Goal: Information Seeking & Learning: Check status

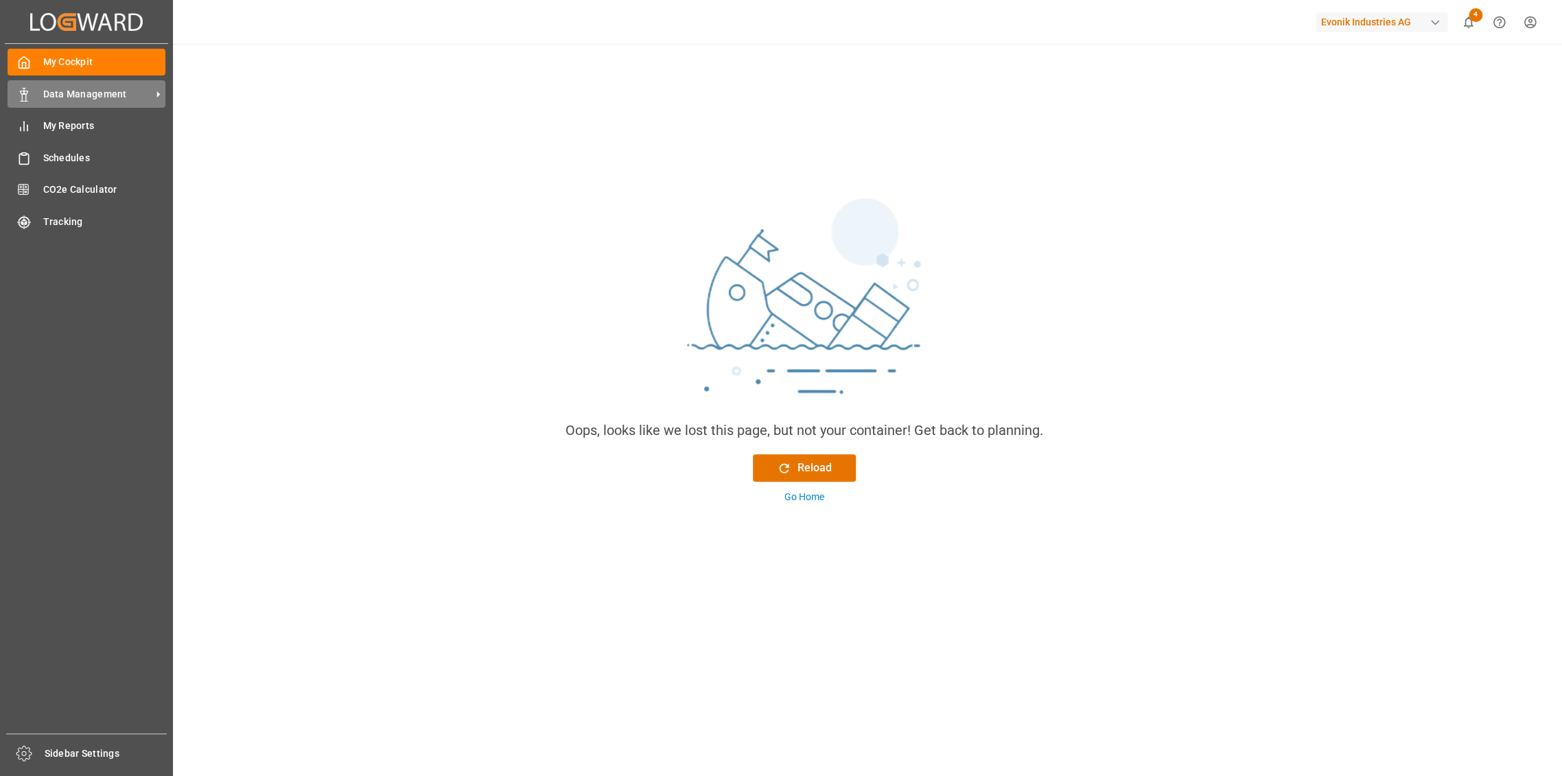
click at [87, 94] on span "Data Management" at bounding box center [97, 94] width 108 height 14
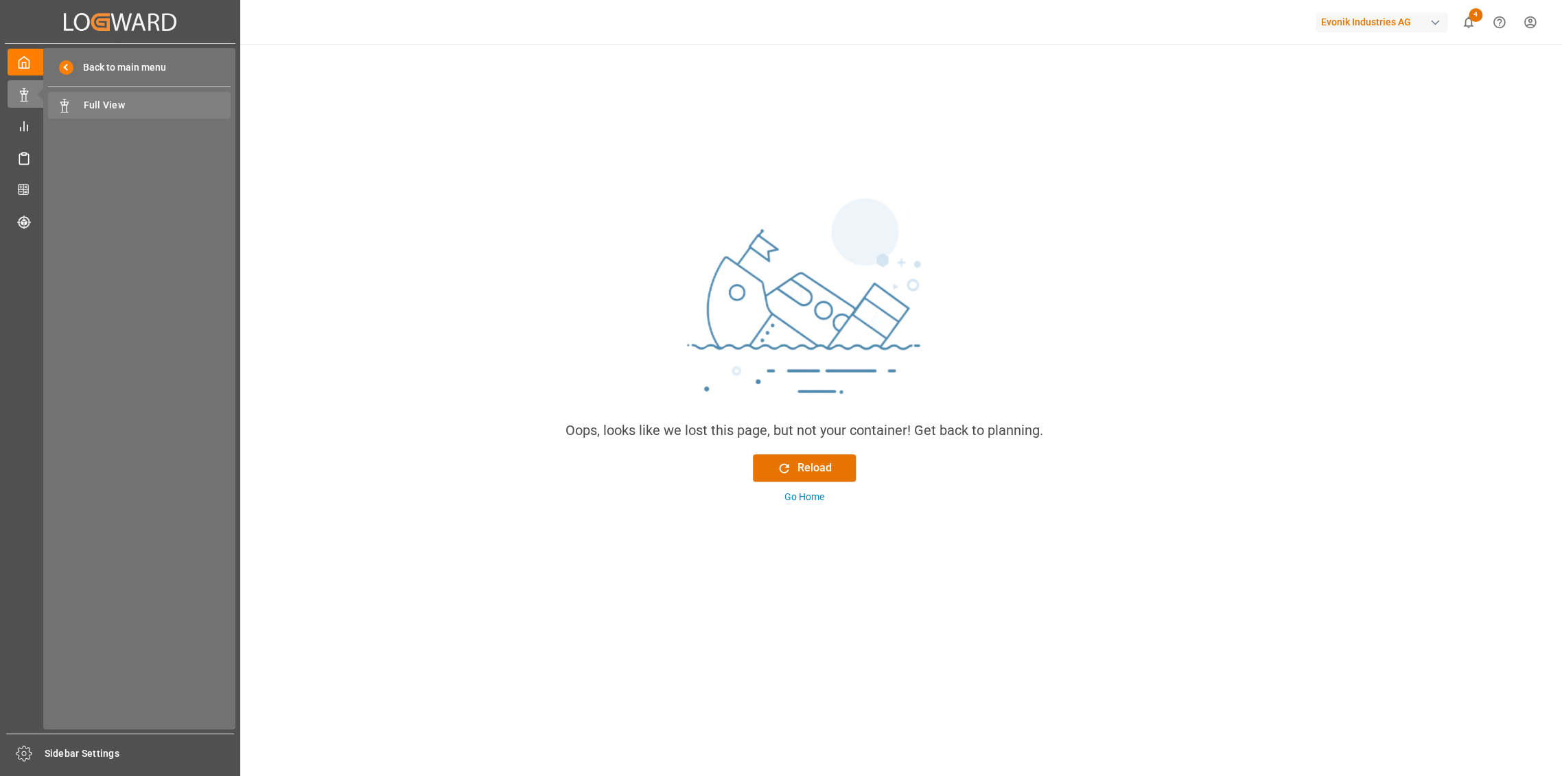
click at [102, 110] on span "Full View" at bounding box center [158, 105] width 148 height 14
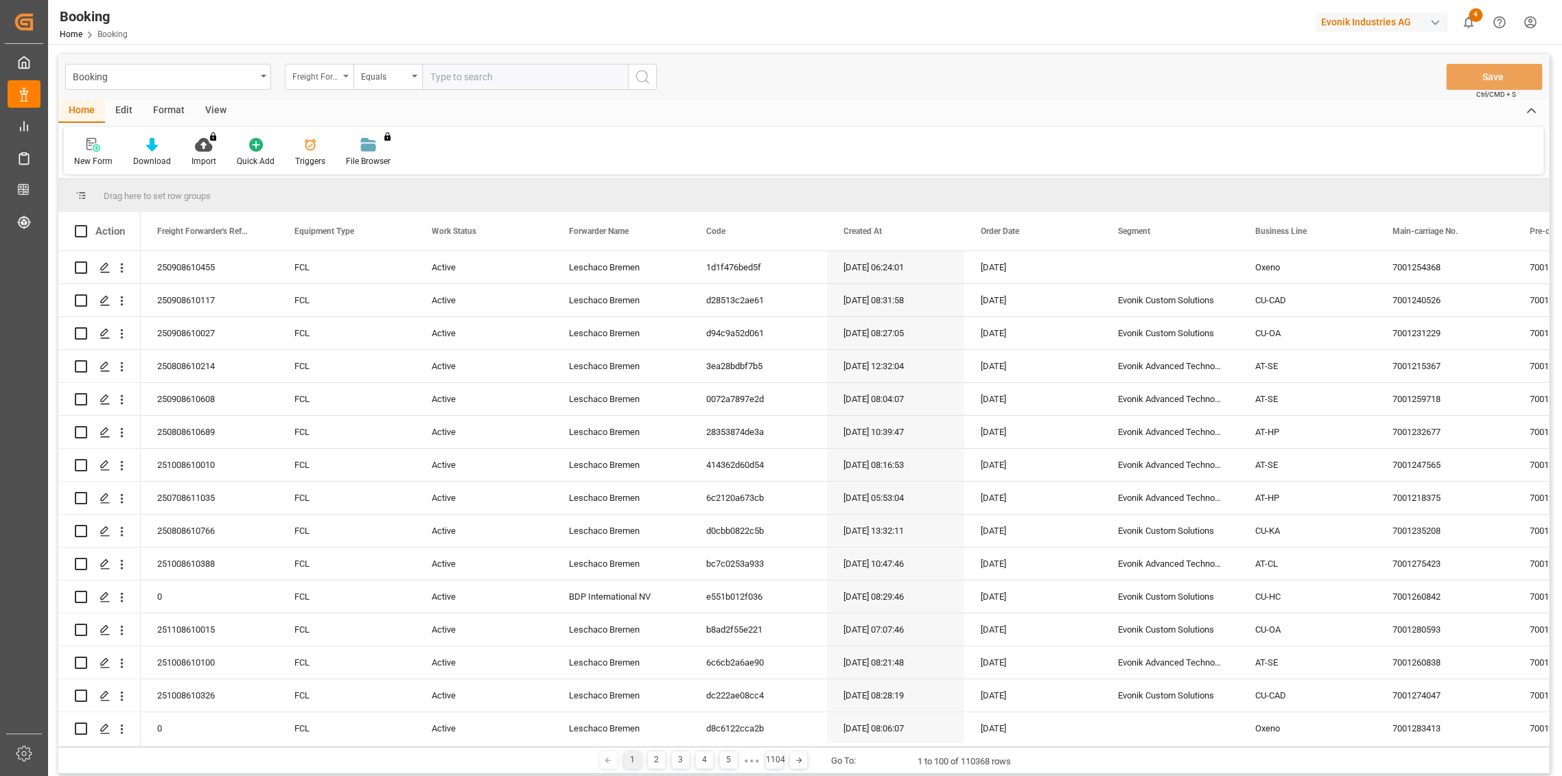
click at [324, 64] on div "Freight Forwarder's Reference No." at bounding box center [319, 77] width 69 height 26
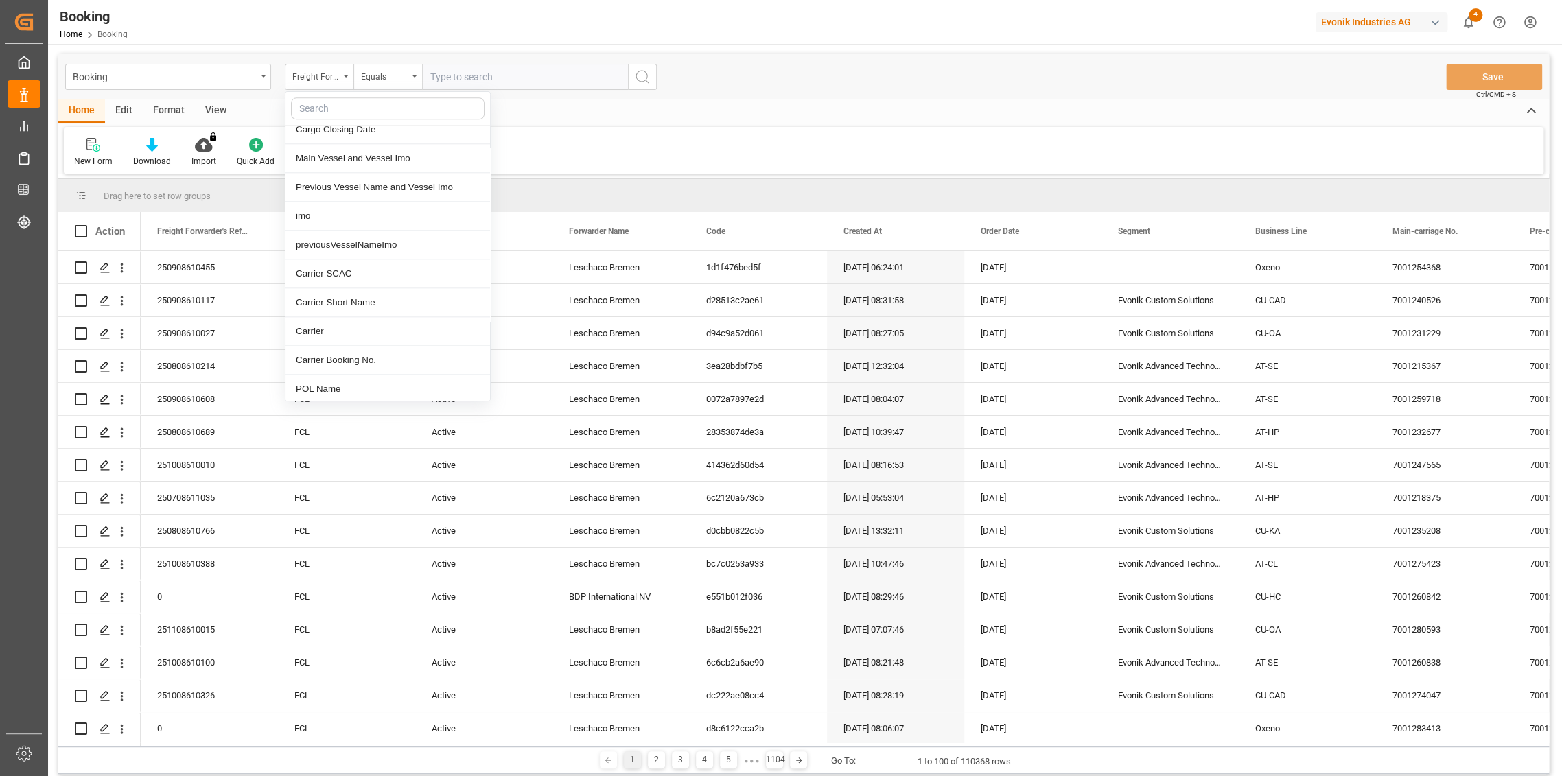
scroll to position [991, 0]
click at [384, 298] on div "Carrier Short Name" at bounding box center [388, 302] width 205 height 29
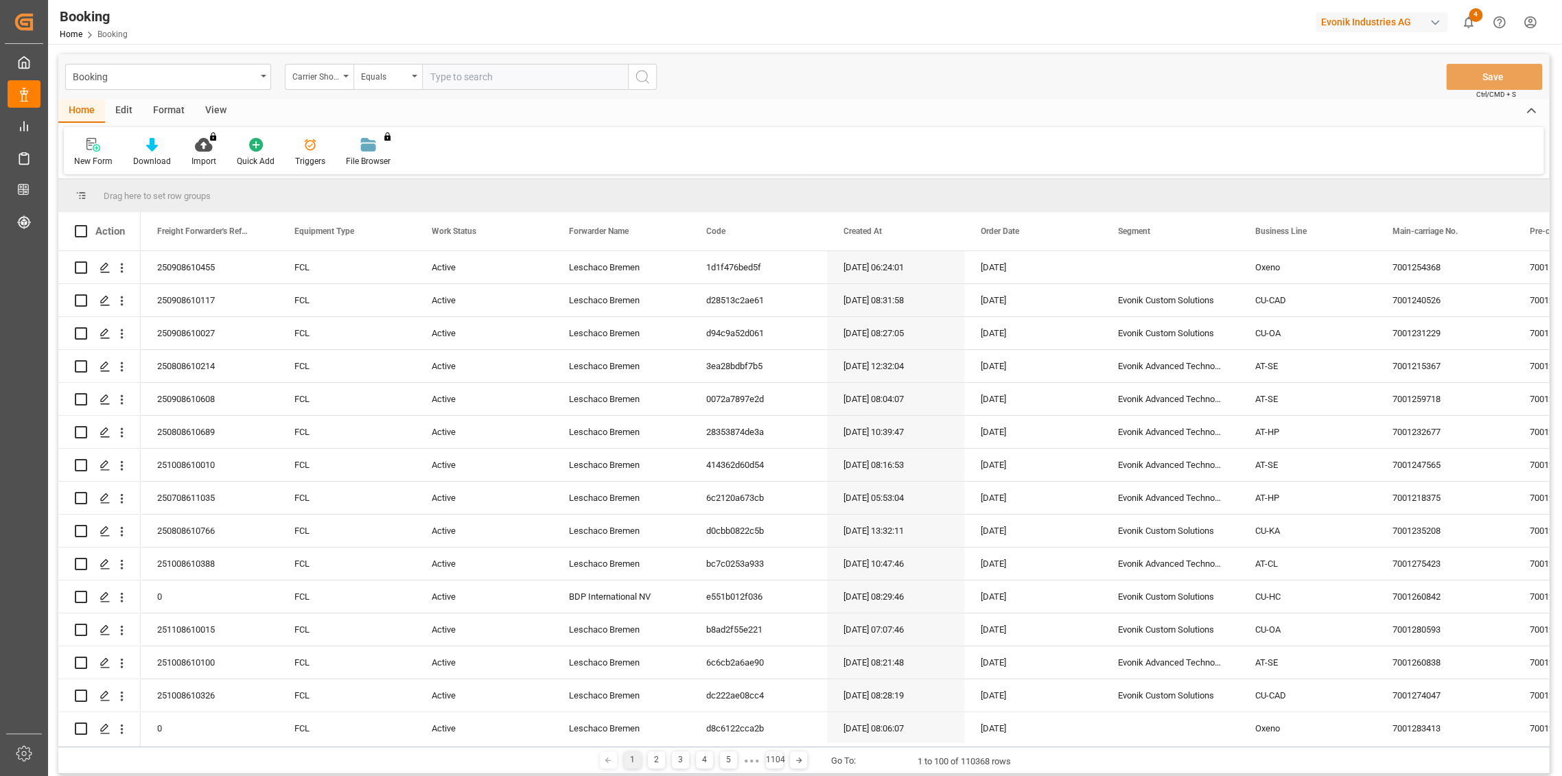
click at [471, 76] on input "text" at bounding box center [525, 77] width 206 height 26
type input "maersk"
click at [645, 78] on icon "search button" at bounding box center [642, 77] width 16 height 16
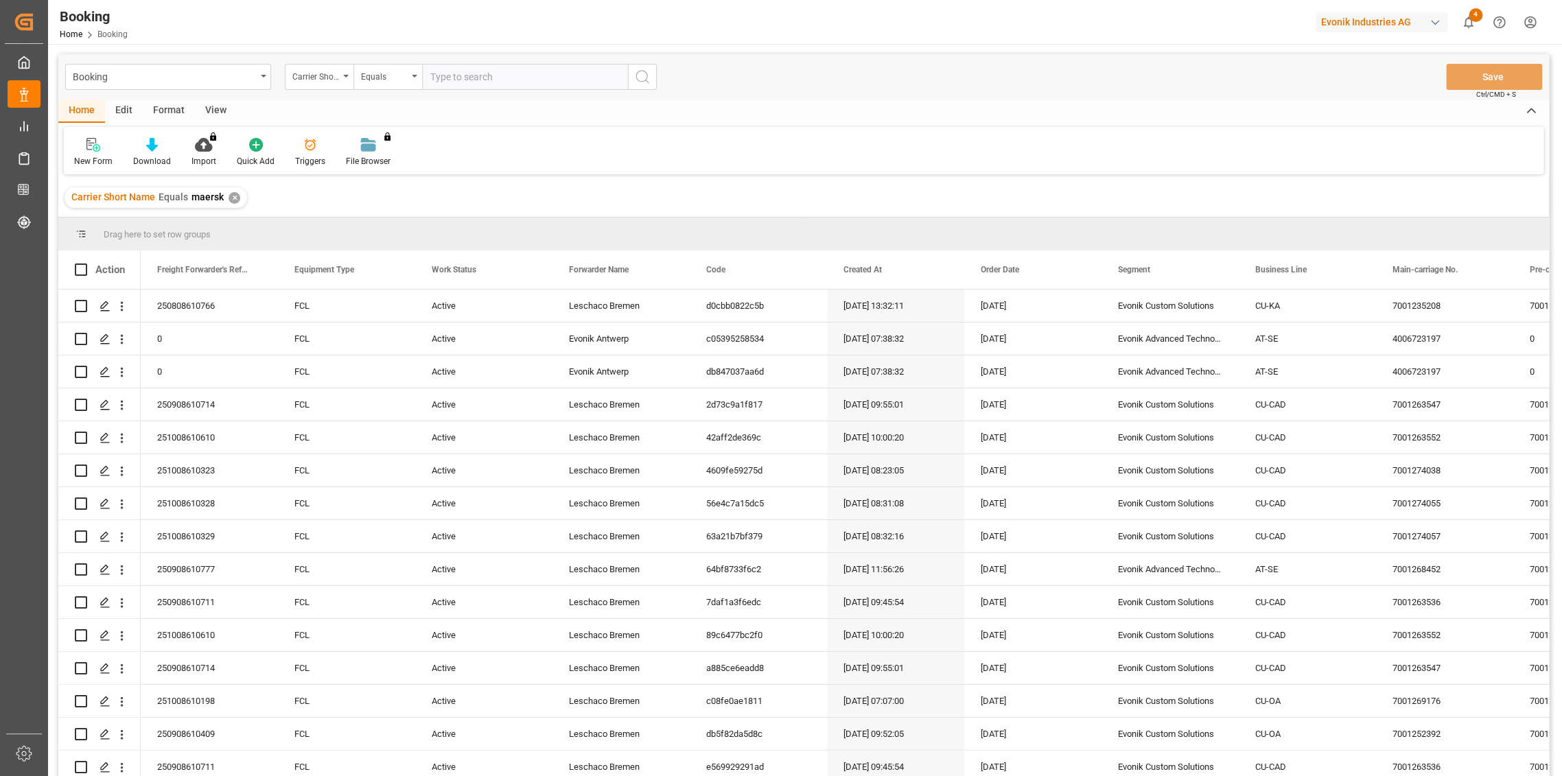
click at [331, 76] on div "Carrier Short Name" at bounding box center [315, 75] width 47 height 16
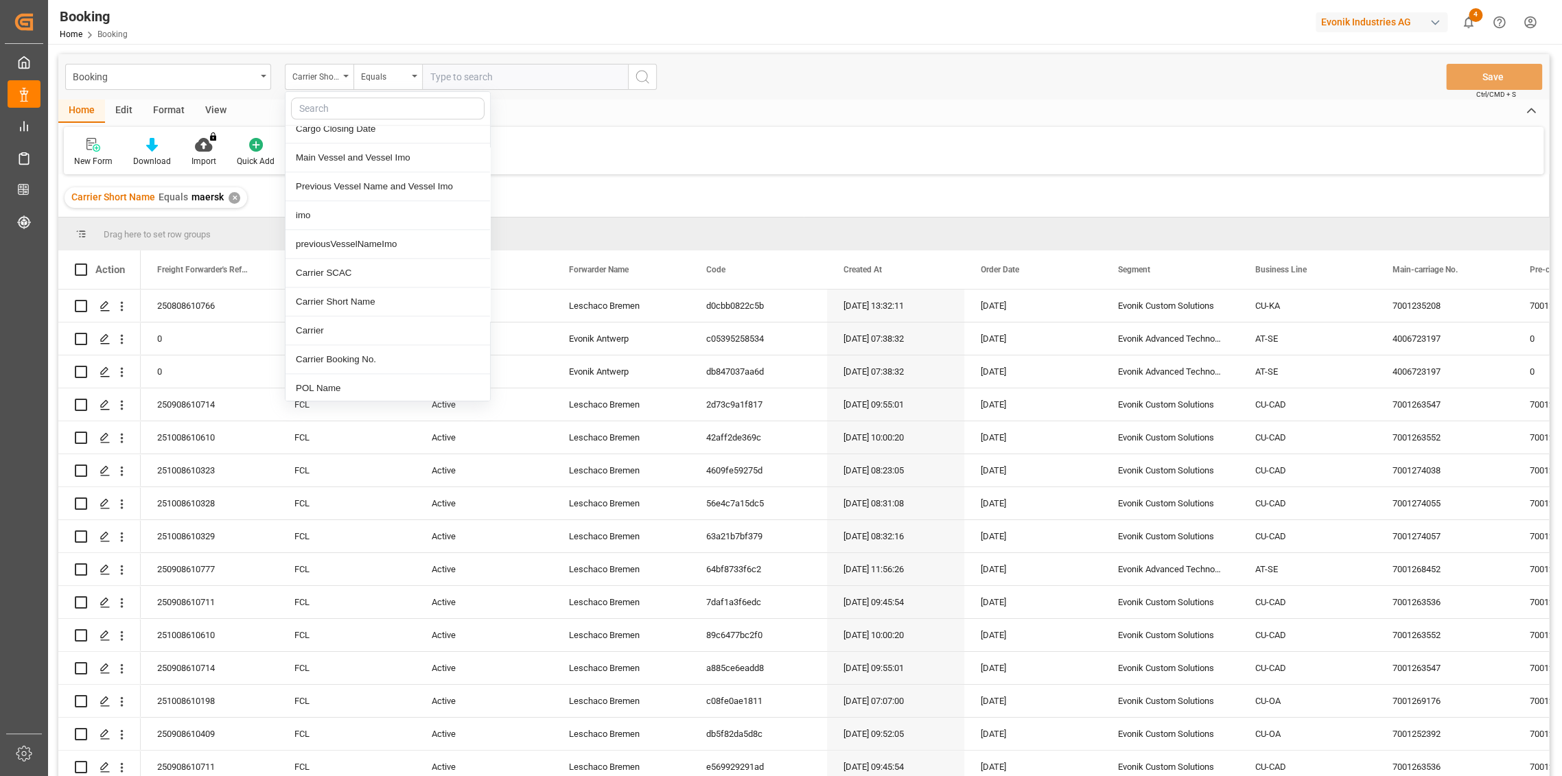
scroll to position [1373, 0]
click at [338, 347] on div "POD Region" at bounding box center [388, 352] width 205 height 29
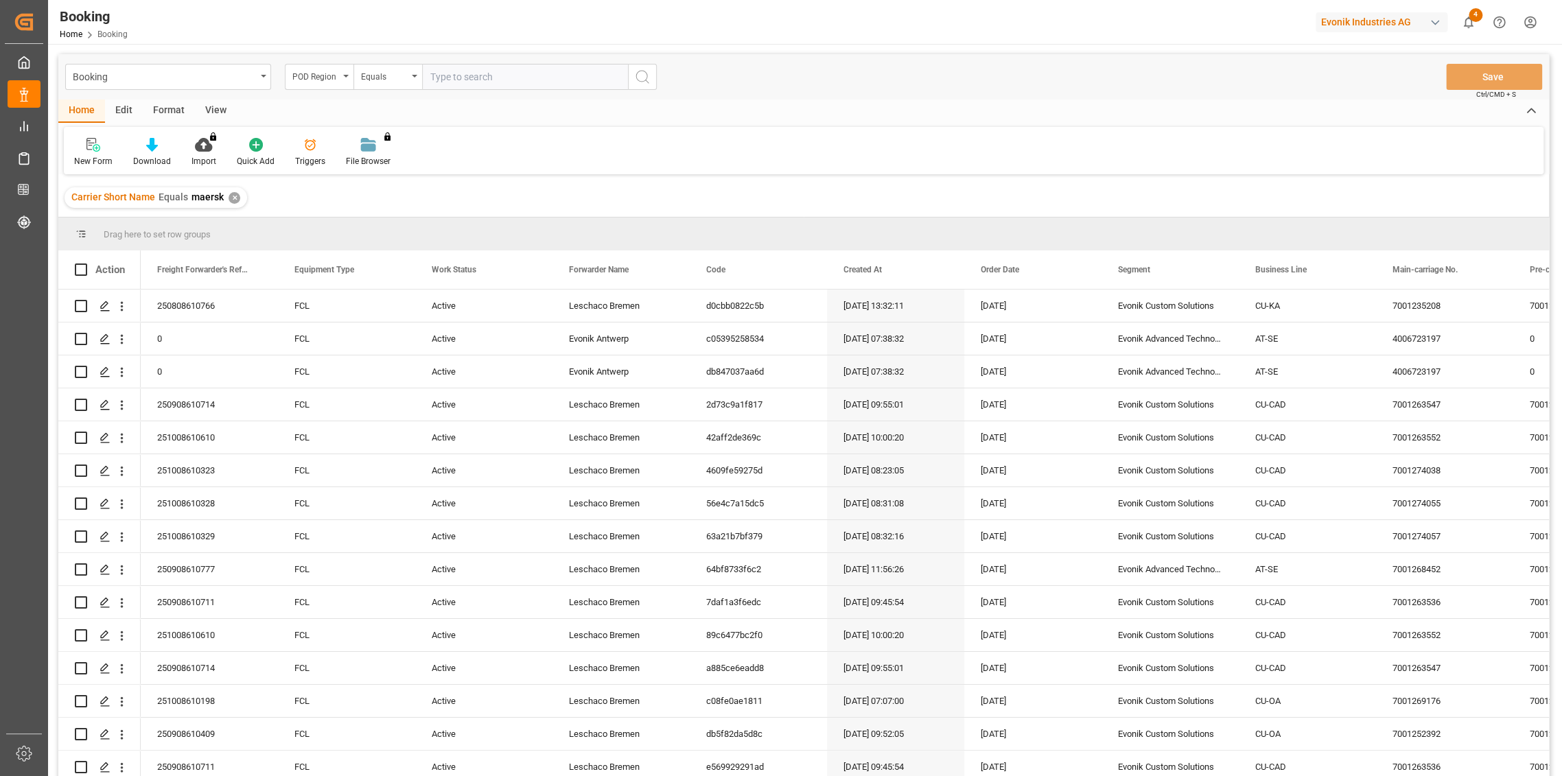
click at [458, 84] on input "text" at bounding box center [525, 77] width 206 height 26
type input "[GEOGRAPHIC_DATA]"
click at [645, 75] on icon "search button" at bounding box center [642, 77] width 16 height 16
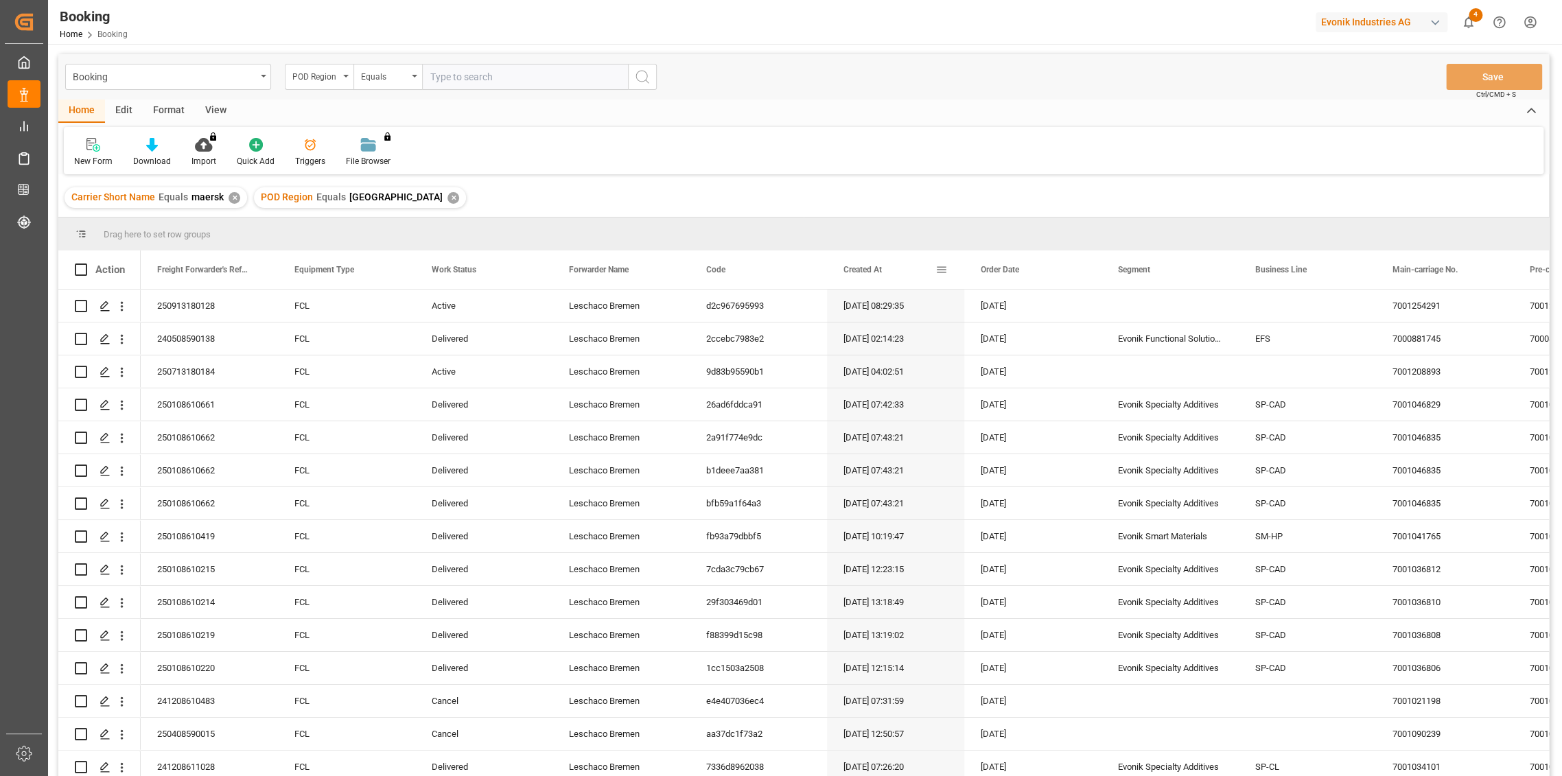
click at [867, 268] on span "Created At" at bounding box center [863, 270] width 38 height 10
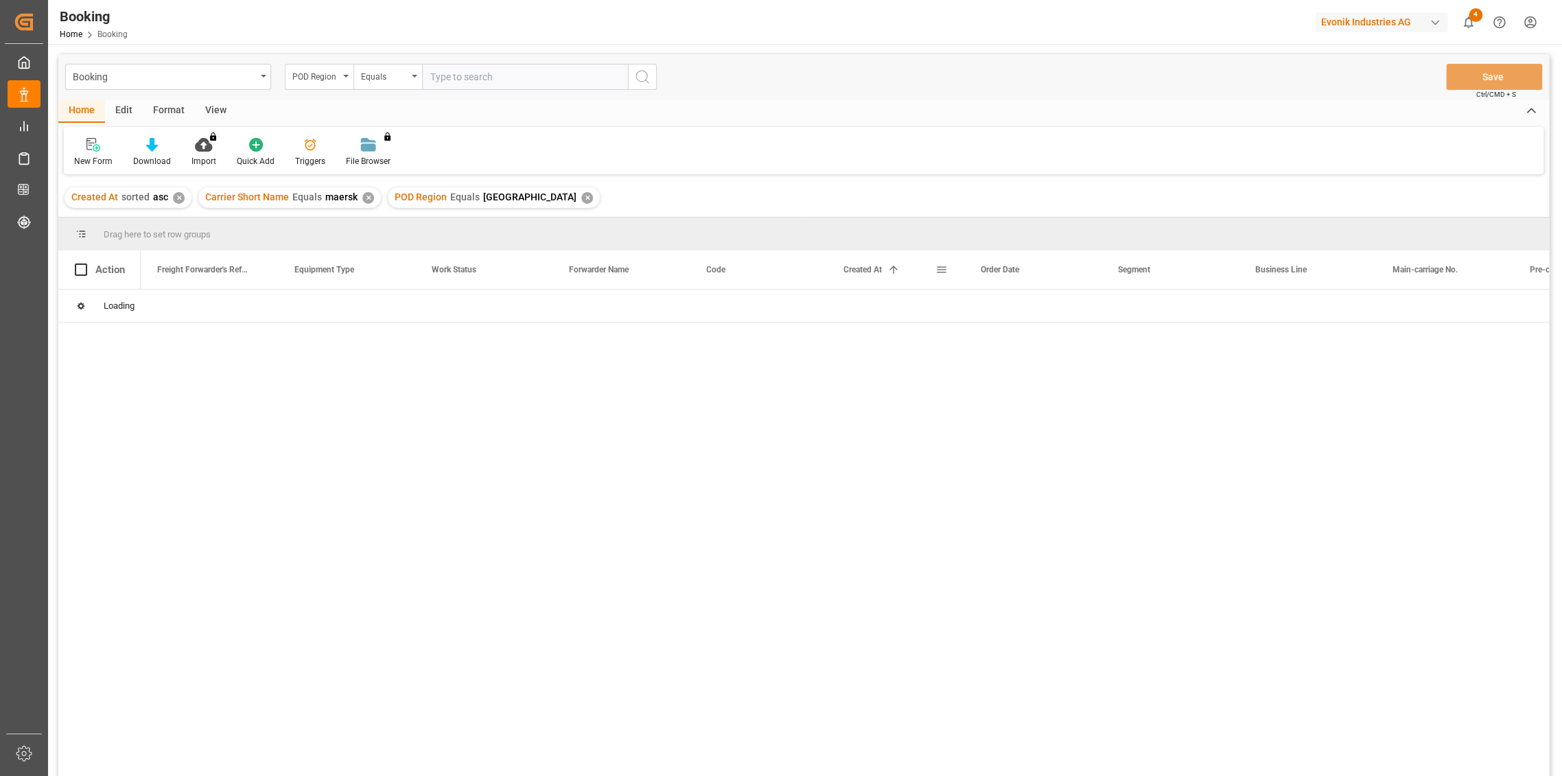
click at [866, 271] on span "Created At" at bounding box center [863, 270] width 38 height 10
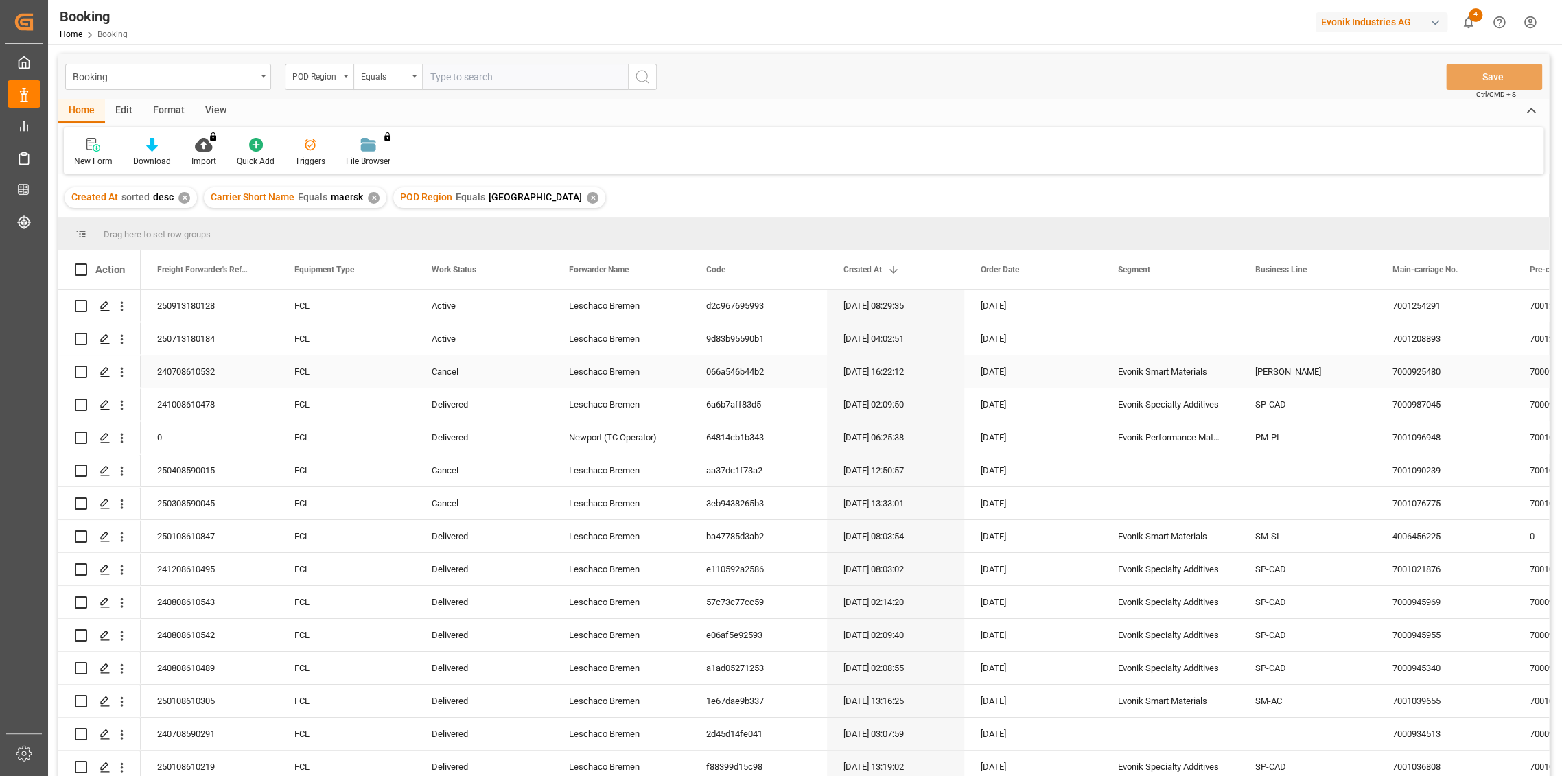
click at [616, 367] on div "Leschaco Bremen" at bounding box center [621, 372] width 137 height 32
click at [1412, 437] on div "7001096948" at bounding box center [1444, 437] width 137 height 32
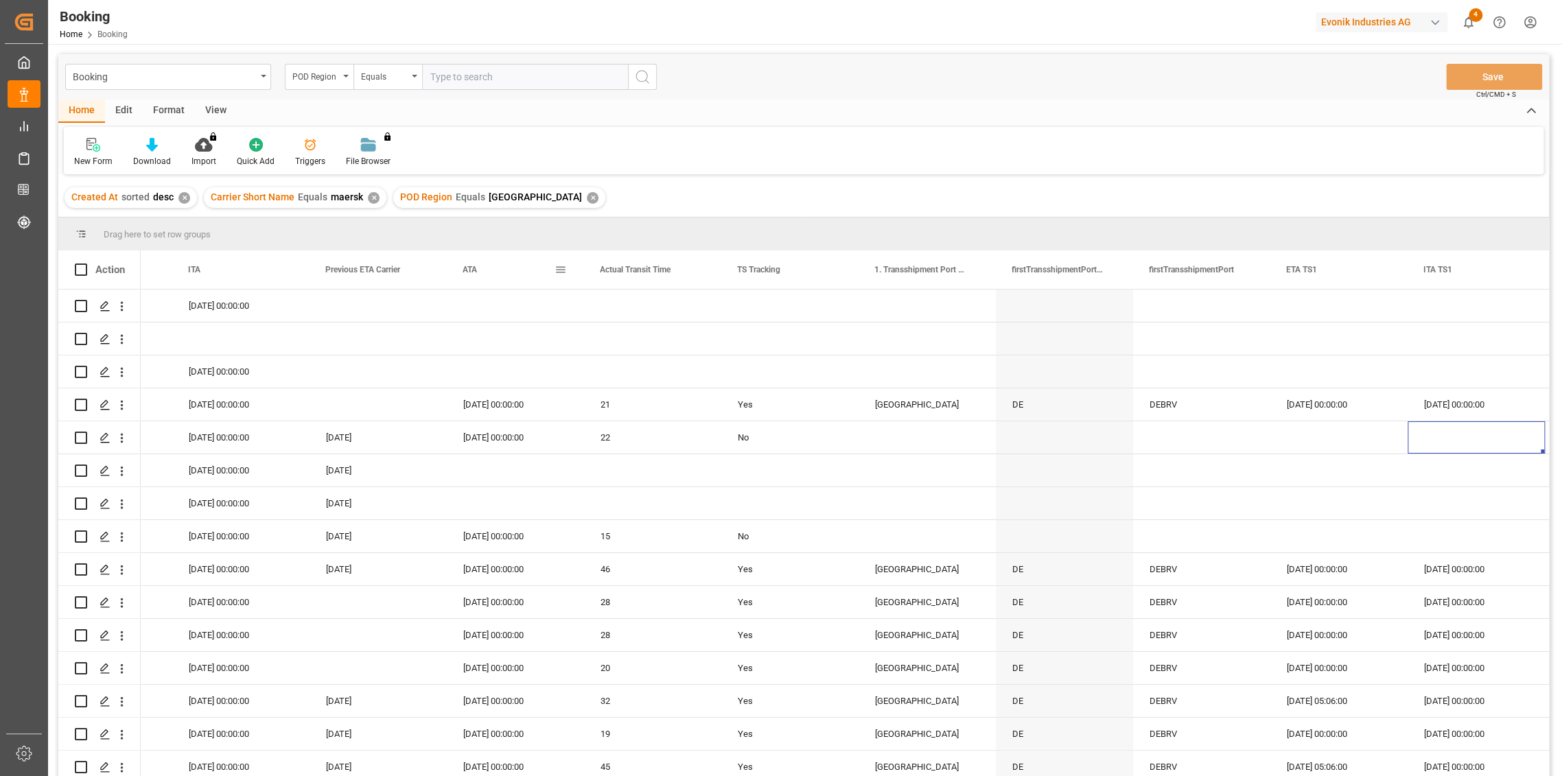
click at [565, 275] on span at bounding box center [561, 270] width 12 height 12
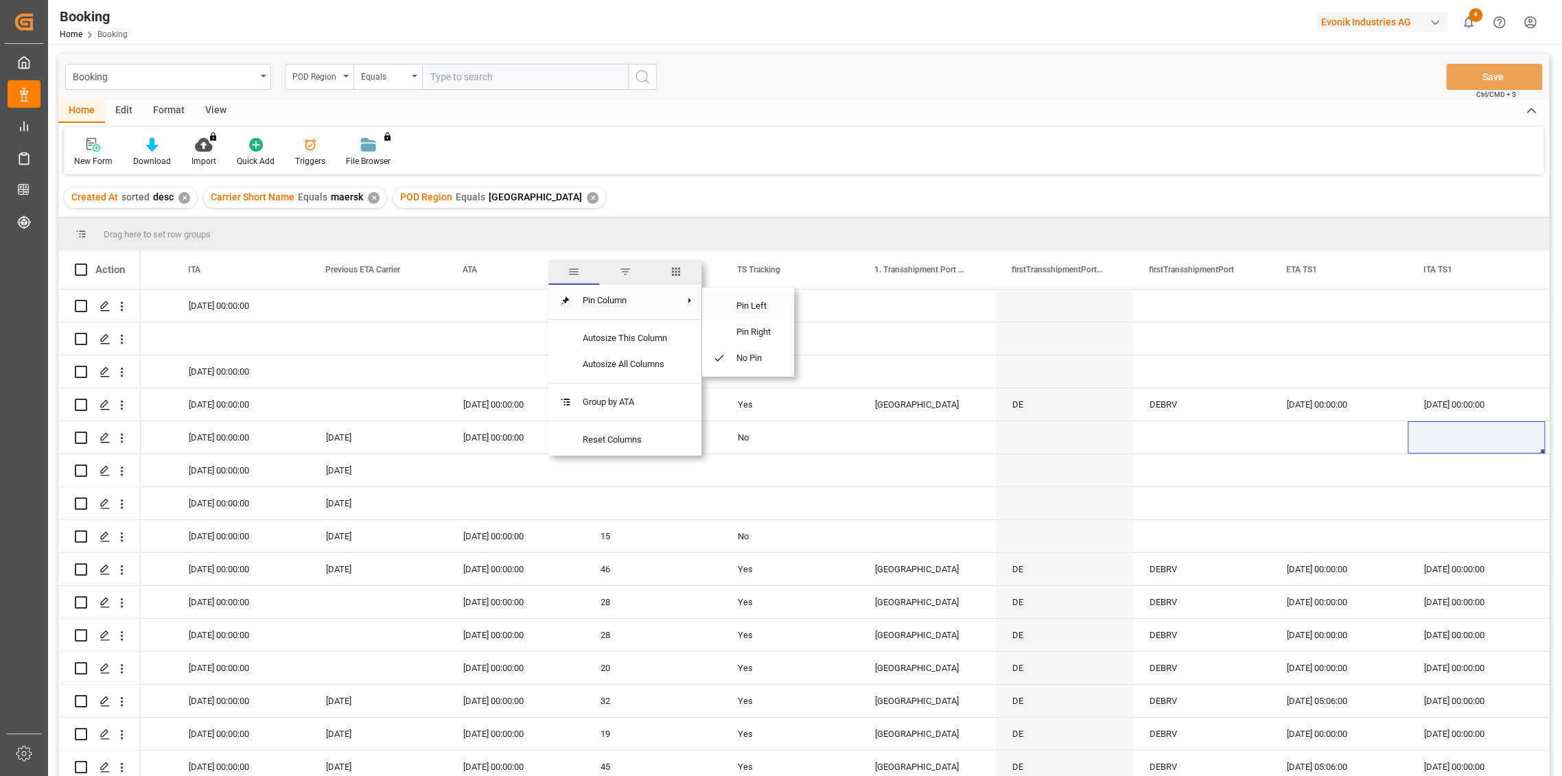
click at [758, 305] on span "Pin Left" at bounding box center [755, 306] width 58 height 26
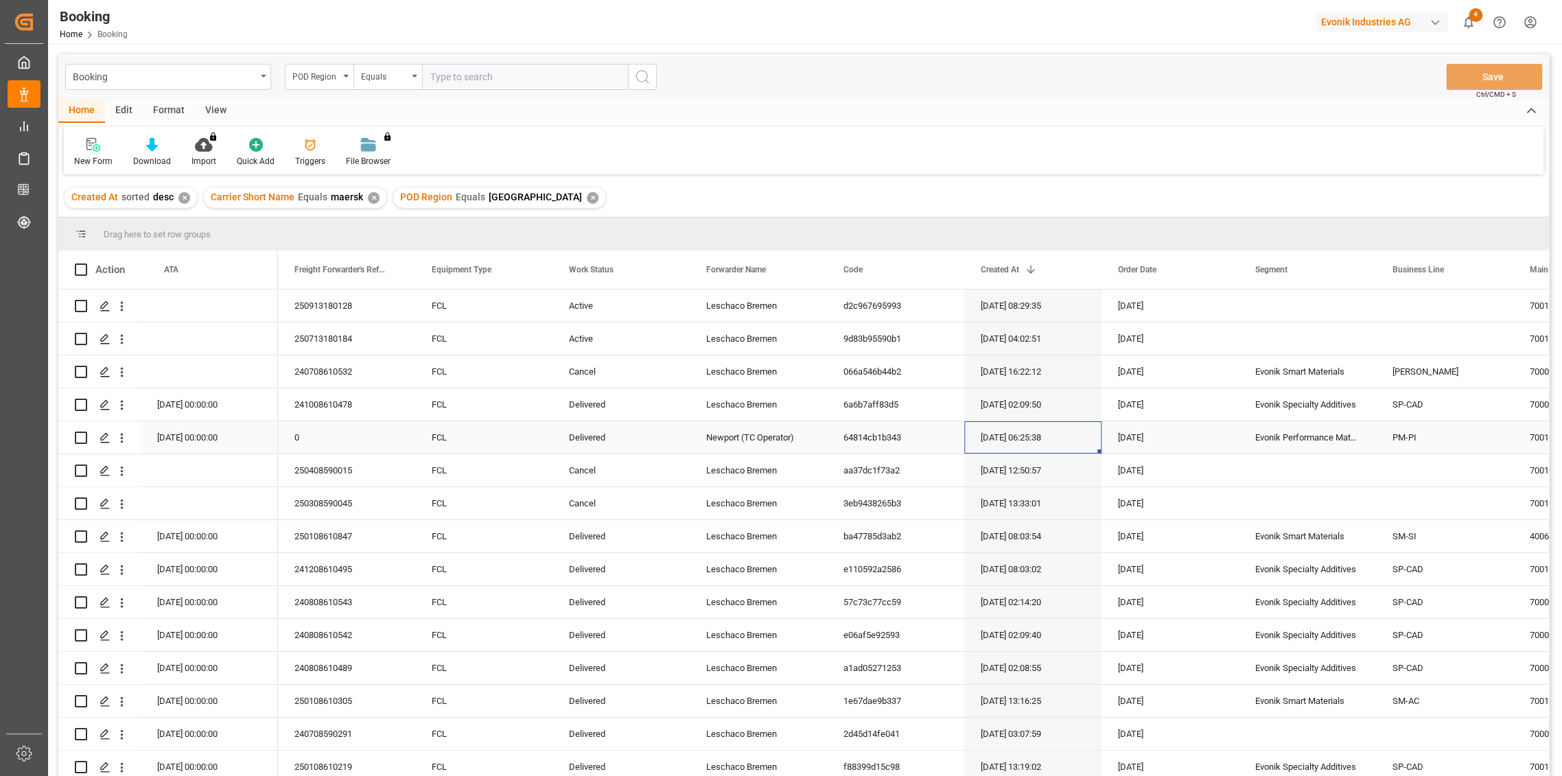
click at [1032, 438] on div "[DATE] 06:25:38" at bounding box center [1032, 437] width 137 height 32
click at [209, 568] on div "[DATE] 00:00:00" at bounding box center [209, 569] width 137 height 32
click at [253, 275] on span at bounding box center [255, 270] width 12 height 12
click at [172, 282] on div "ATA" at bounding box center [206, 270] width 85 height 38
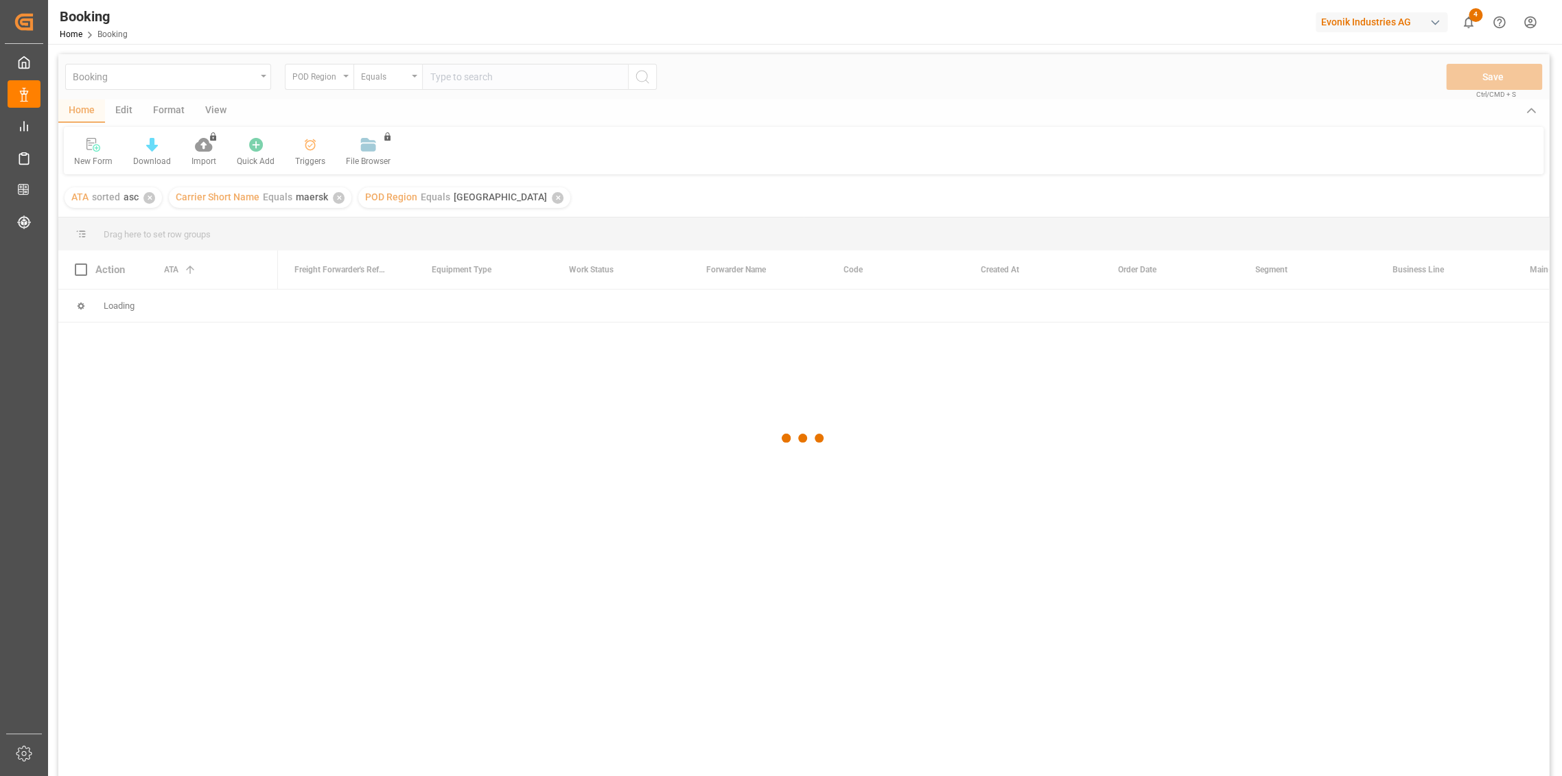
click at [187, 274] on div at bounding box center [803, 438] width 1491 height 768
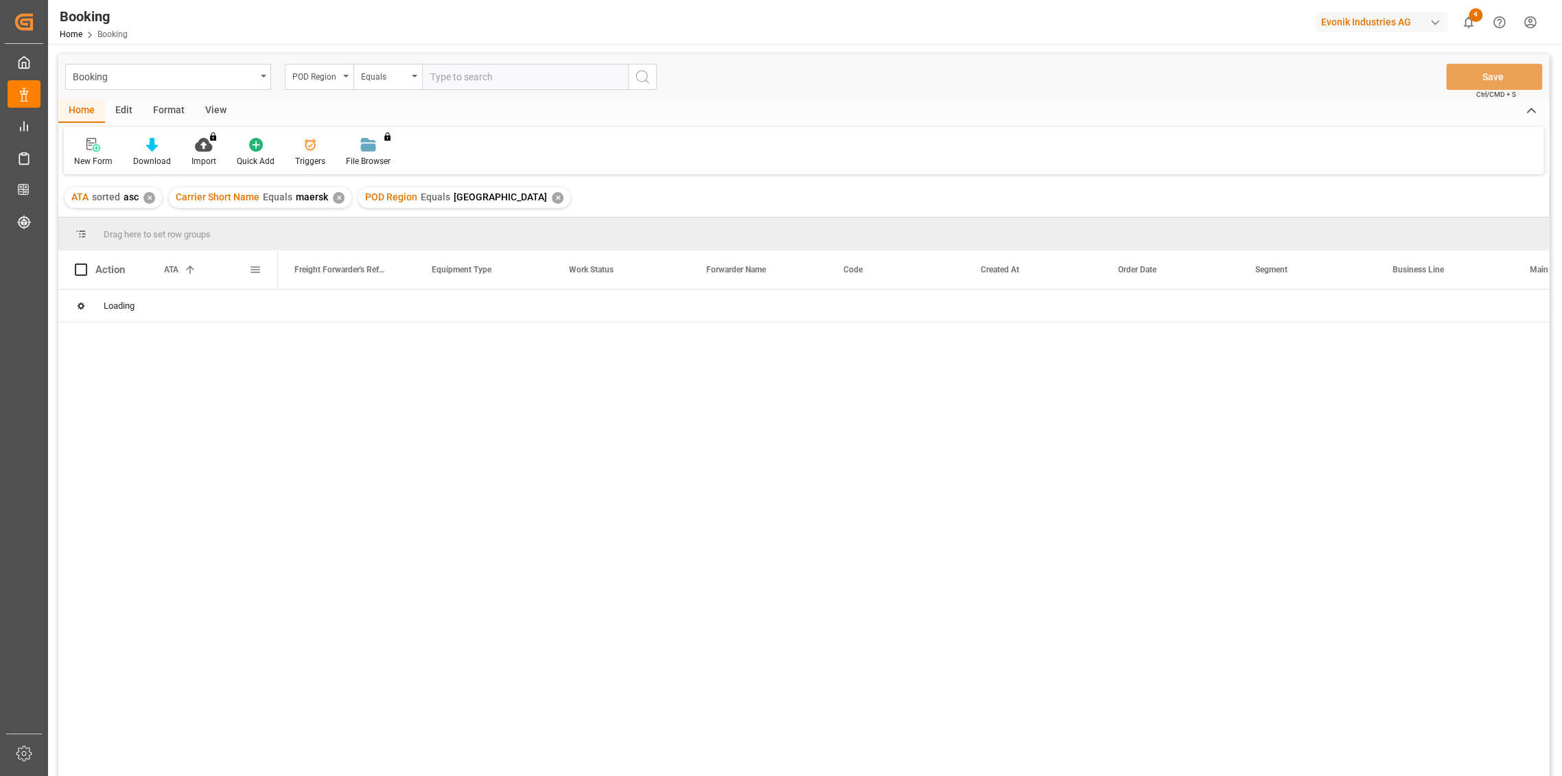
click at [189, 272] on span at bounding box center [190, 270] width 12 height 12
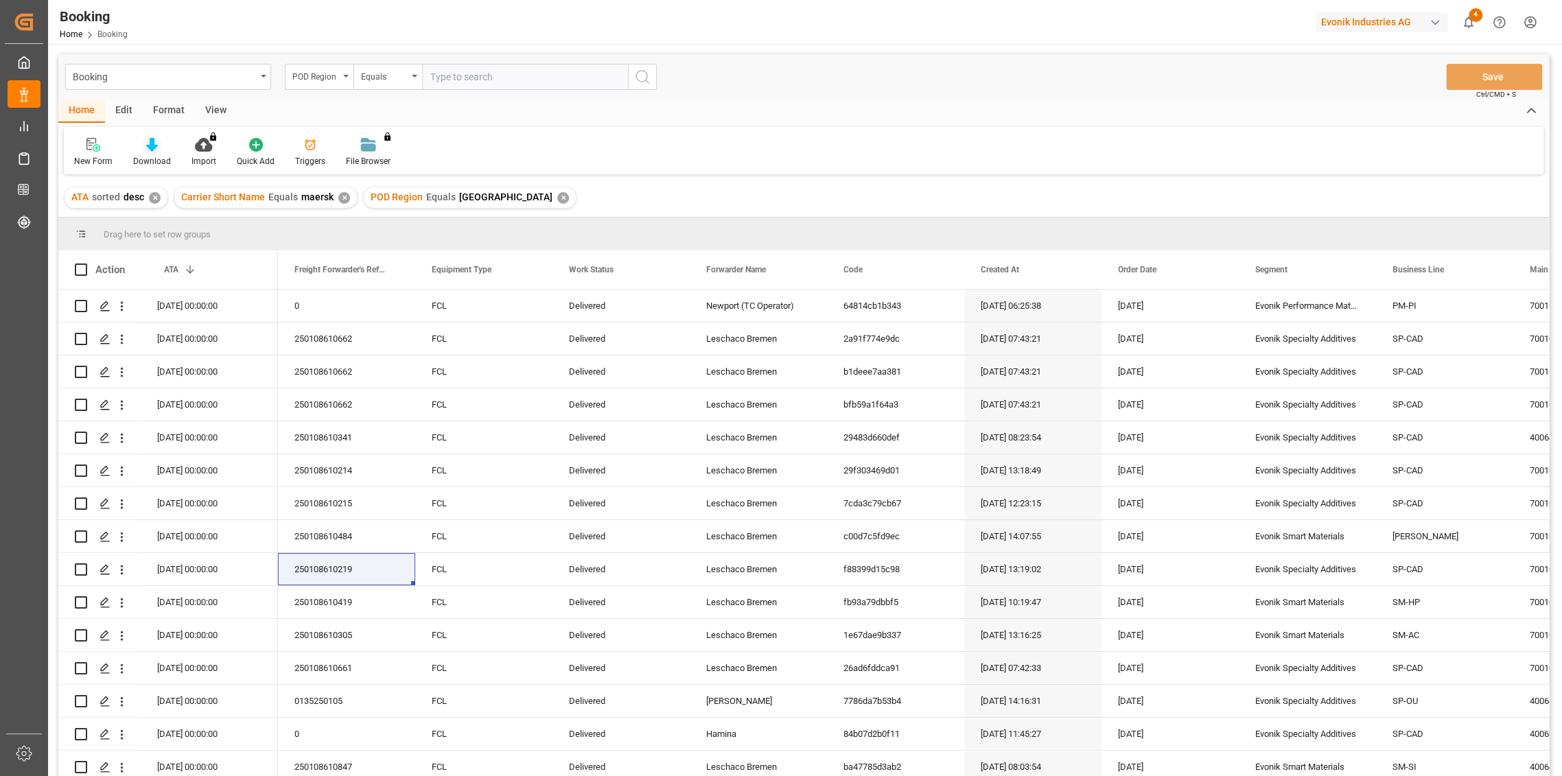
click at [141, 146] on div at bounding box center [152, 144] width 38 height 14
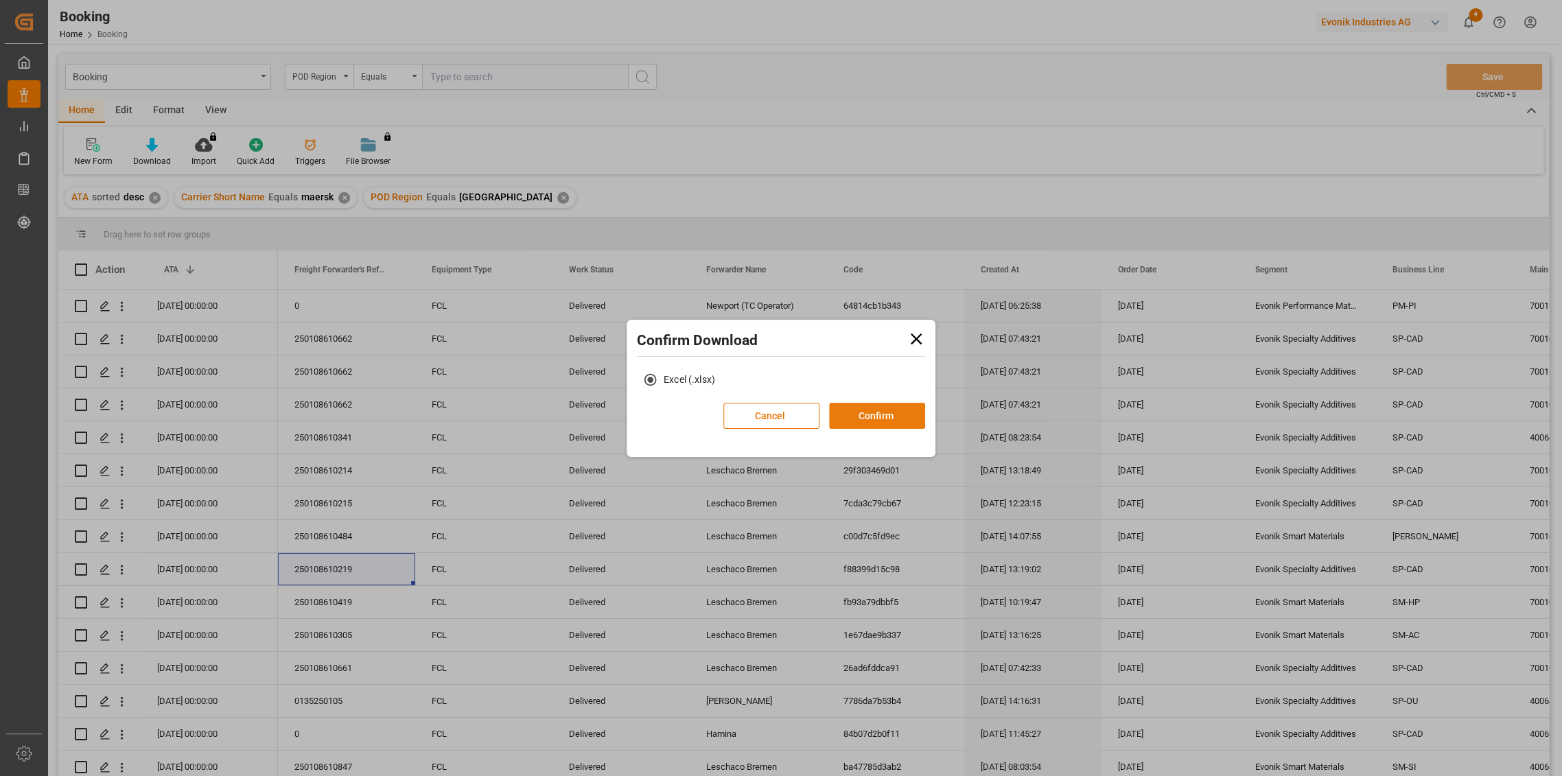
click at [898, 418] on button "Confirm" at bounding box center [877, 416] width 96 height 26
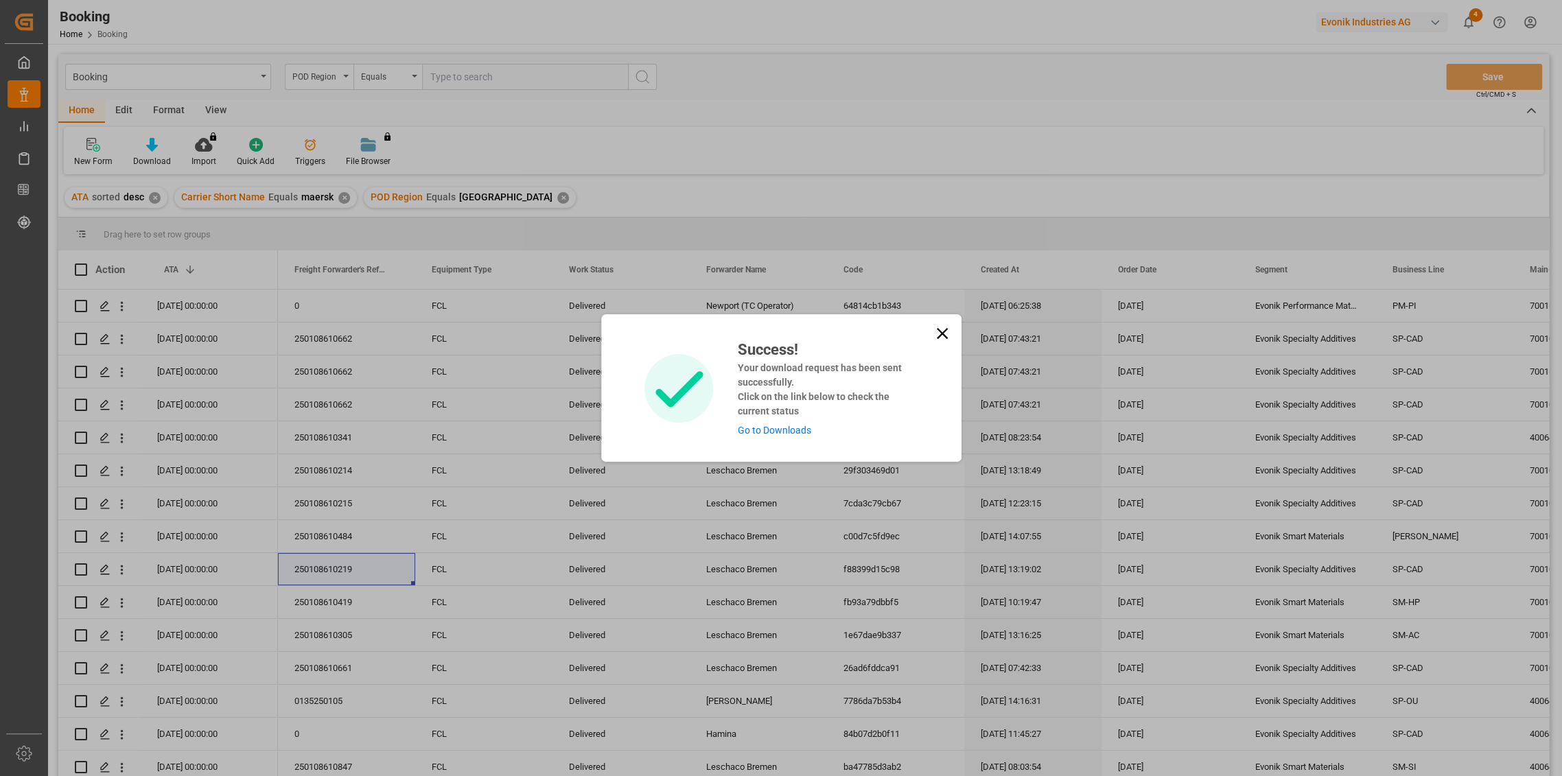
click at [785, 433] on link "Go to Downloads" at bounding box center [774, 430] width 73 height 11
